Goal: Transaction & Acquisition: Purchase product/service

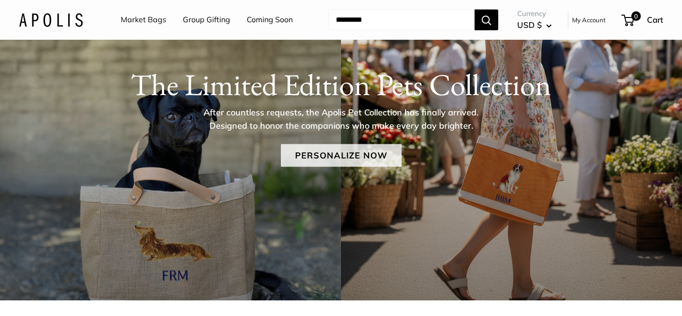
click at [331, 158] on link "Personalize Now" at bounding box center [341, 155] width 121 height 23
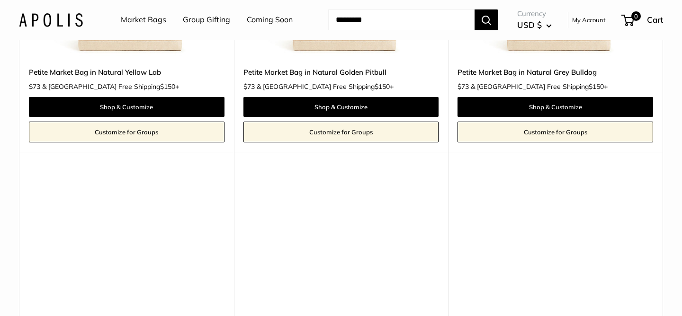
scroll to position [428, 0]
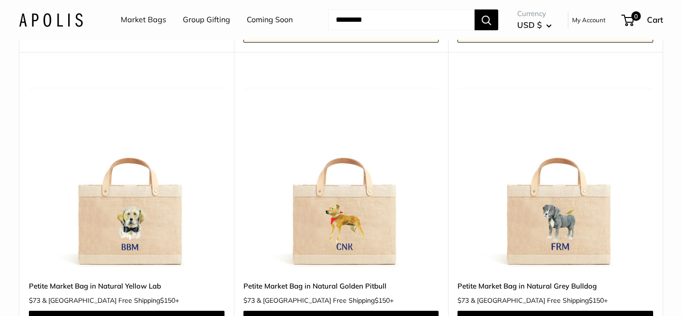
click at [0, 0] on img at bounding box center [0, 0] width 0 height 0
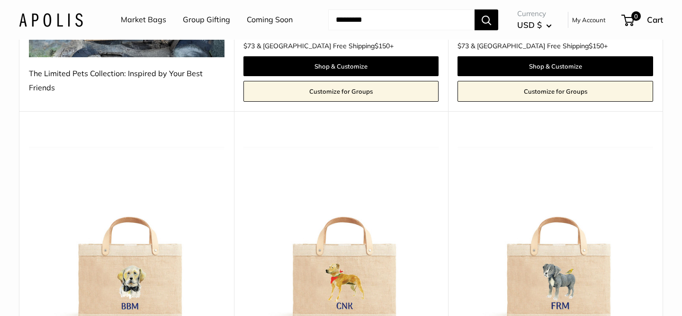
scroll to position [0, 0]
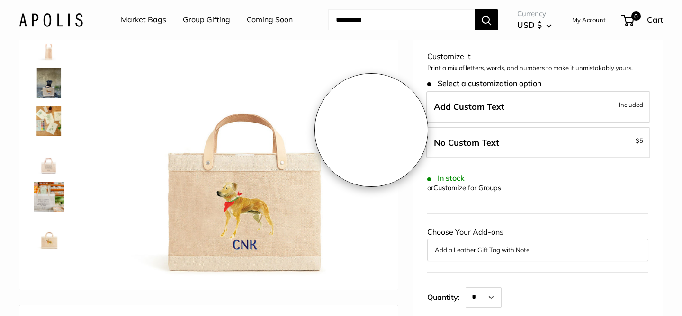
scroll to position [140, 0]
